Goal: Browse casually

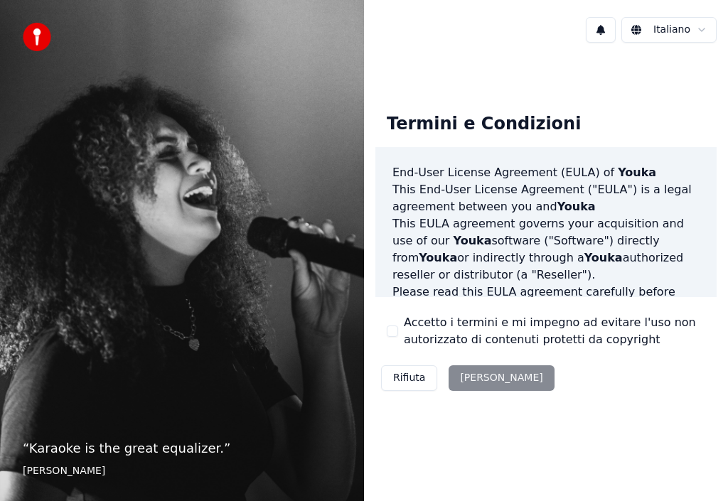
click at [480, 377] on div "Rifiuta [PERSON_NAME]" at bounding box center [468, 378] width 185 height 37
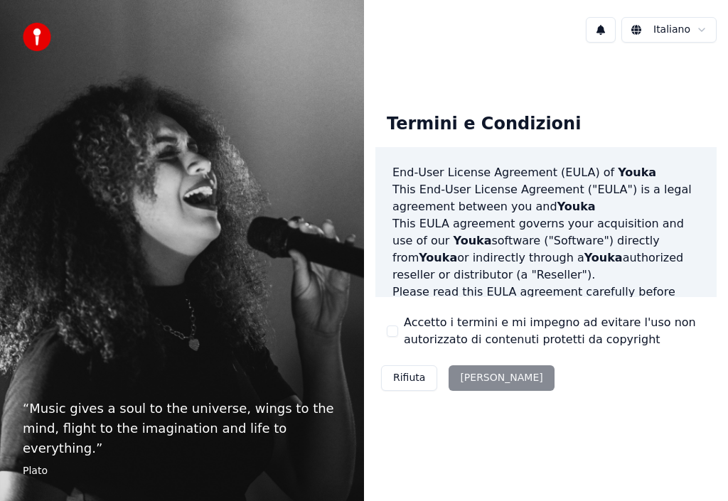
click at [470, 376] on div "Rifiuta [PERSON_NAME]" at bounding box center [468, 378] width 185 height 37
click at [706, 31] on html "“ Music gives a soul to the universe, wings to the mind, flight to the imaginat…" at bounding box center [364, 250] width 728 height 501
click at [700, 31] on html "“ Music gives a soul to the universe, wings to the mind, flight to the imaginat…" at bounding box center [364, 250] width 728 height 501
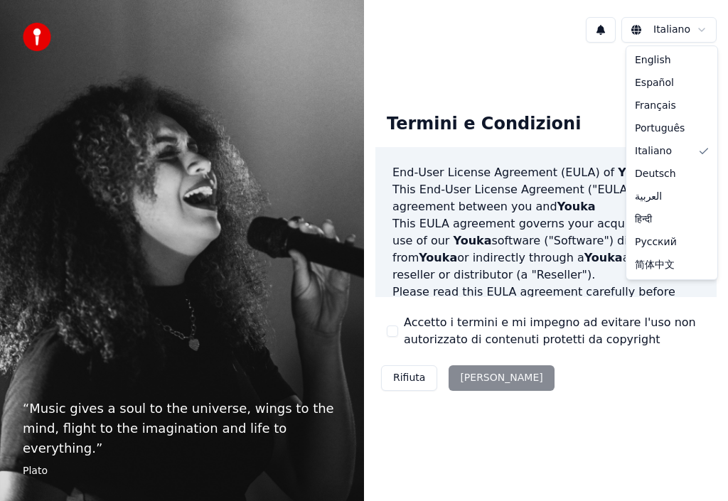
drag, startPoint x: 712, startPoint y: 159, endPoint x: 723, endPoint y: 233, distance: 74.8
click at [723, 233] on html "“ Music gives a soul to the universe, wings to the mind, flight to the imaginat…" at bounding box center [364, 250] width 728 height 501
click at [565, 67] on html "“ Music gives a soul to the universe, wings to the mind, flight to the imaginat…" at bounding box center [364, 250] width 728 height 501
